Goal: Find specific page/section: Find specific page/section

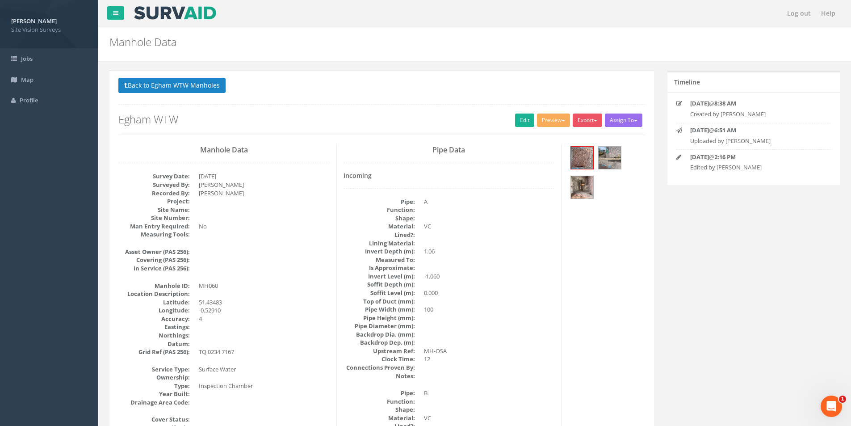
click at [149, 81] on button "Back to Egham WTW Manholes" at bounding box center [171, 85] width 107 height 15
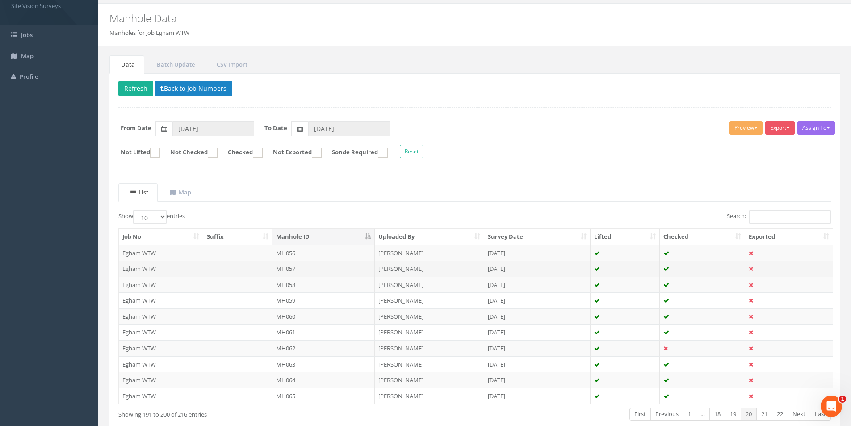
scroll to position [72, 0]
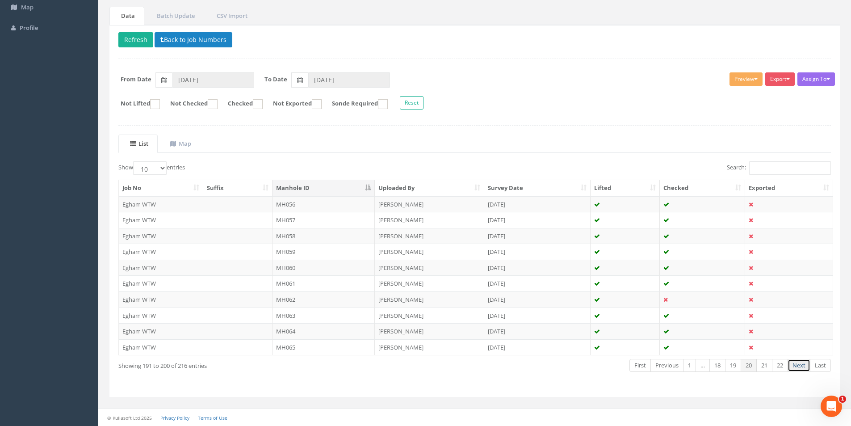
click at [803, 364] on link "Next" at bounding box center [799, 365] width 23 height 13
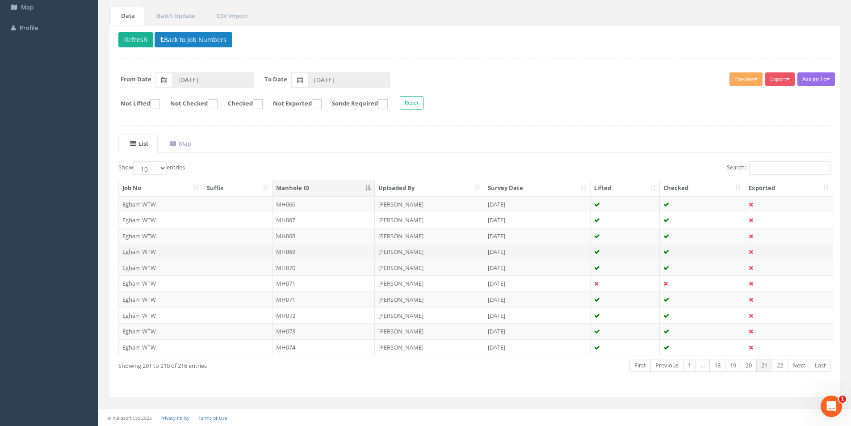
click at [306, 247] on td "MH069" at bounding box center [323, 251] width 103 height 16
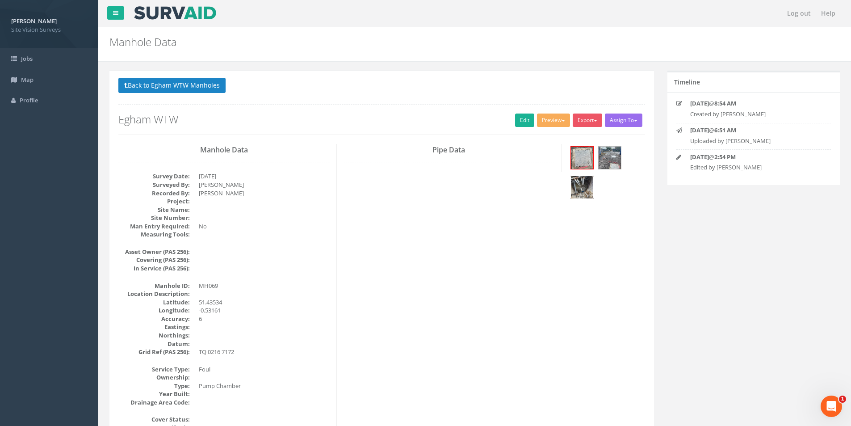
click at [582, 189] on img at bounding box center [582, 187] width 22 height 22
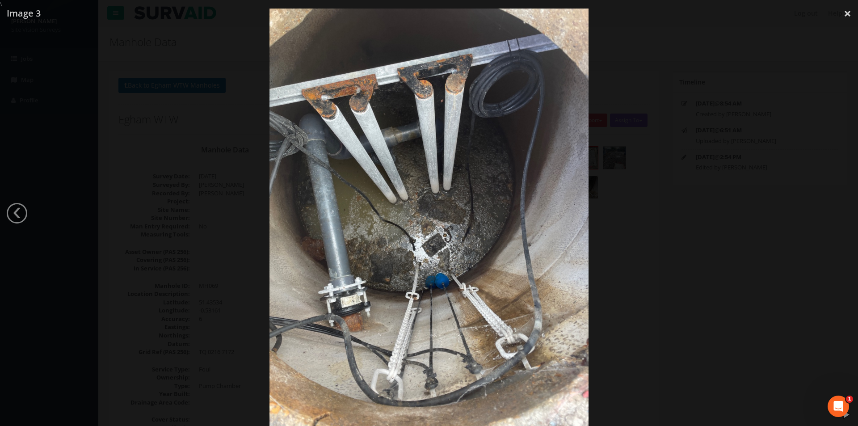
click at [731, 127] on div at bounding box center [429, 221] width 858 height 426
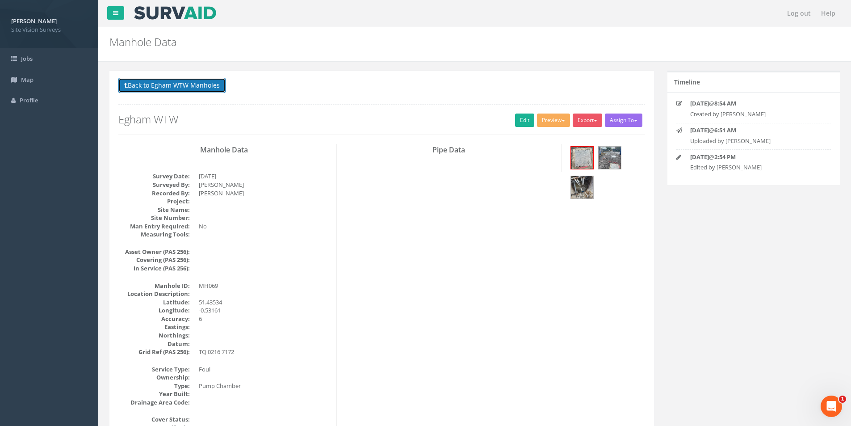
click at [145, 81] on button "Back to Egham WTW Manholes" at bounding box center [171, 85] width 107 height 15
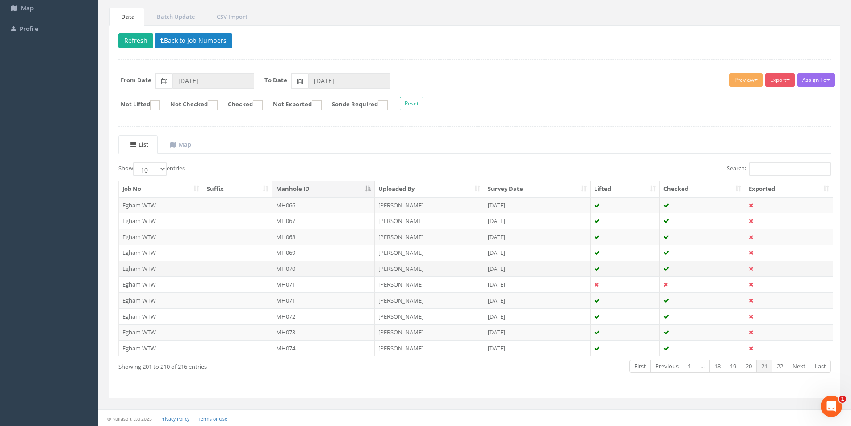
scroll to position [72, 0]
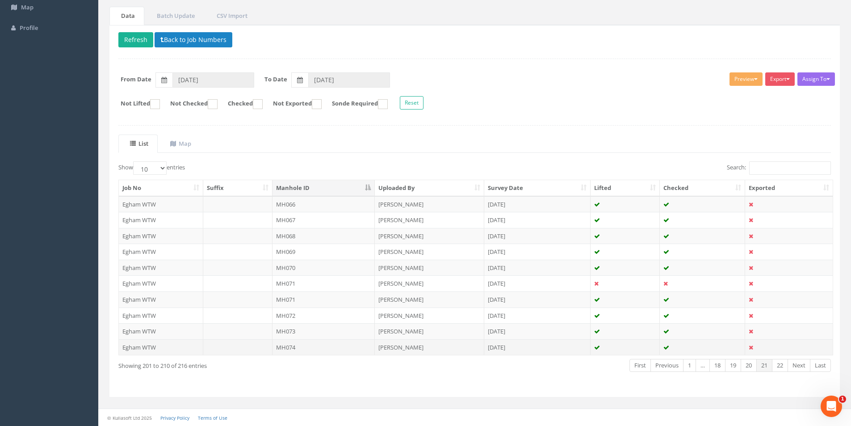
click at [294, 343] on td "MH074" at bounding box center [323, 347] width 103 height 16
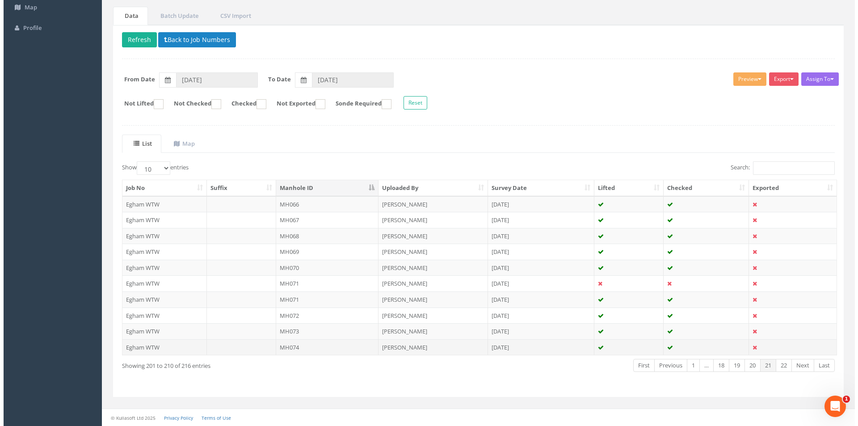
scroll to position [0, 0]
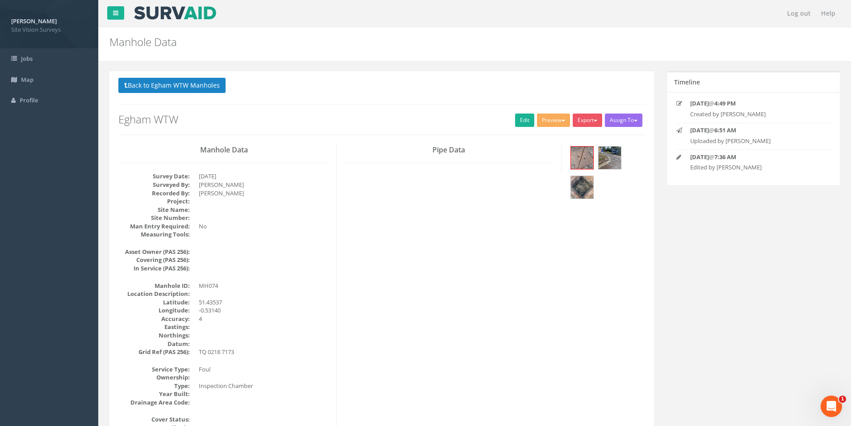
click at [583, 201] on div at bounding box center [606, 173] width 76 height 59
click at [581, 182] on img at bounding box center [582, 187] width 22 height 22
